Goal: Task Accomplishment & Management: Use online tool/utility

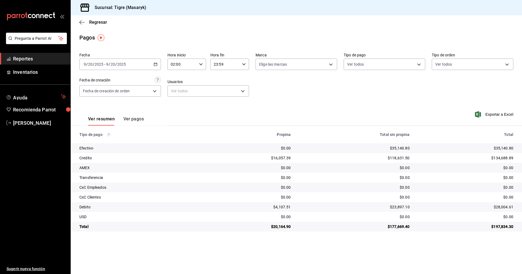
click at [201, 64] on icon "button" at bounding box center [201, 64] width 4 height 4
click at [177, 74] on button "02" at bounding box center [177, 78] width 17 height 11
click at [420, 66] on div at bounding box center [261, 137] width 522 height 274
click at [418, 63] on body "Pregunta a Parrot AI Reportes Inventarios Ayuda Recomienda Parrot Tigre Masaryk…" at bounding box center [261, 137] width 522 height 274
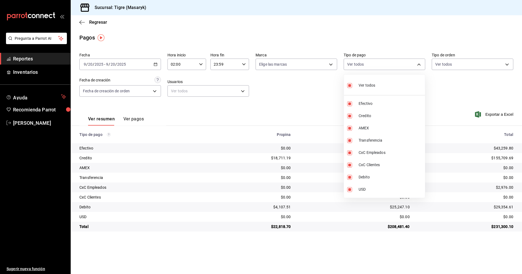
click at [351, 84] on input "checkbox" at bounding box center [349, 85] width 5 height 5
checkbox input "false"
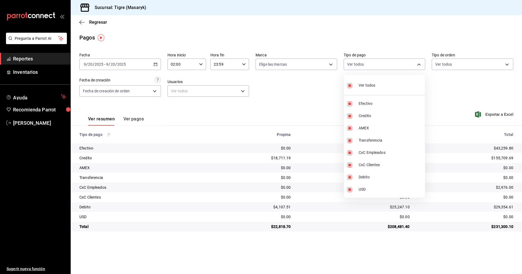
checkbox input "false"
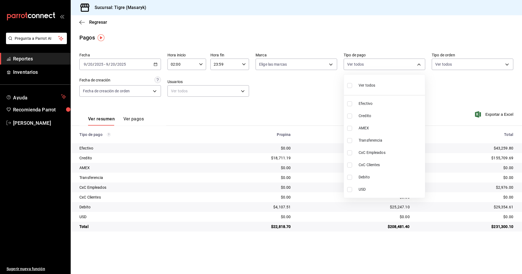
click at [351, 84] on input "checkbox" at bounding box center [349, 85] width 5 height 5
checkbox input "true"
type input "68cfb1b9-f6b2-44be-9d19-cf144159f8e2,563f51c4-7c0d-43b6-837e-e895ac41548e,d9472…"
checkbox input "true"
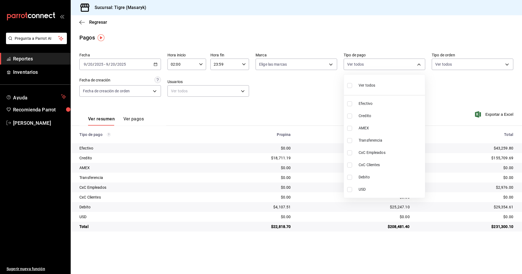
checkbox input "true"
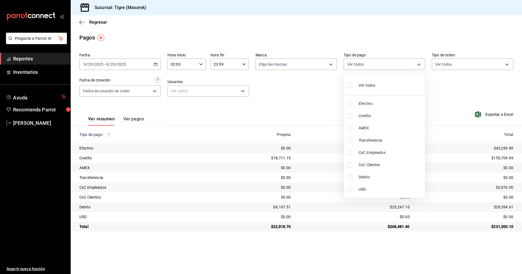
checkbox input "true"
click at [451, 104] on div at bounding box center [261, 137] width 522 height 274
